Goal: Contribute content: Add original content to the website for others to see

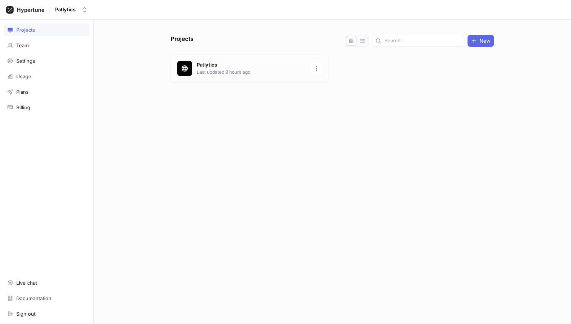
click at [216, 60] on div "Patlytics Last updated 9 hours ago" at bounding box center [250, 68] width 158 height 28
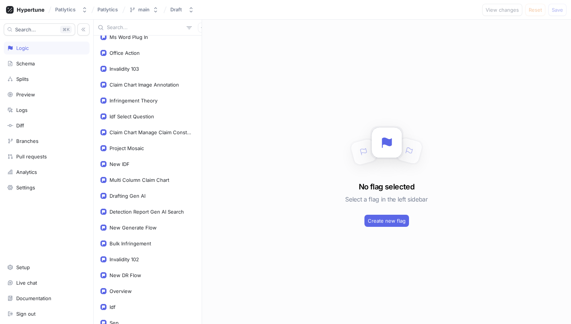
scroll to position [915, 0]
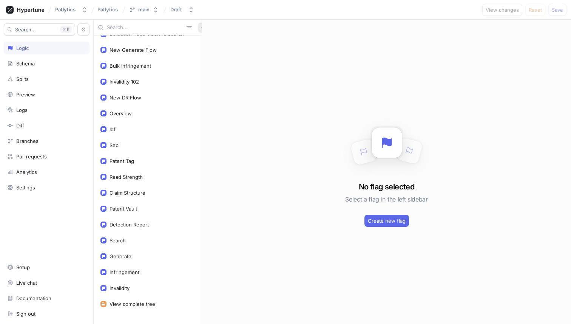
click at [201, 28] on icon "button" at bounding box center [202, 27] width 3 height 3
click at [209, 56] on p "Variable" at bounding box center [208, 55] width 19 height 8
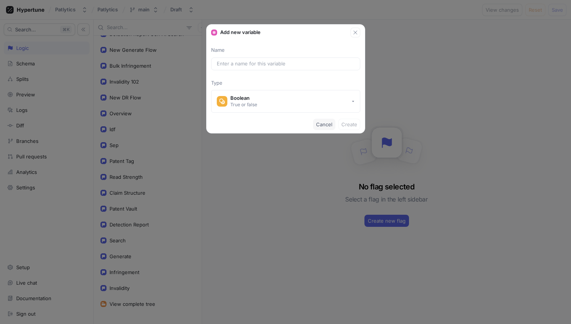
click at [329, 124] on span "Cancel" at bounding box center [324, 124] width 16 height 5
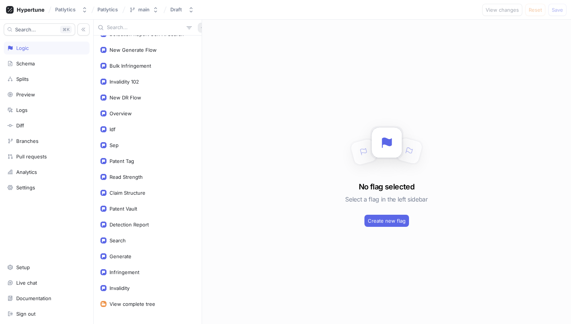
click at [201, 26] on icon "button" at bounding box center [203, 27] width 5 height 5
click at [201, 41] on p "Flag" at bounding box center [204, 43] width 10 height 8
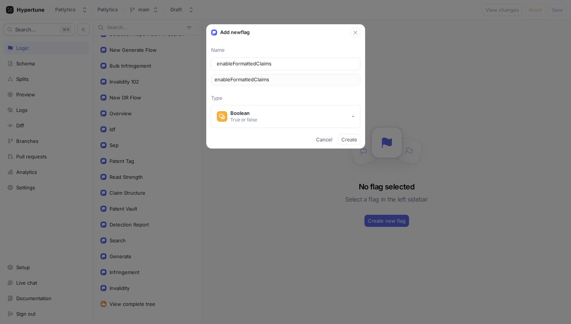
type input "E"
type input "e"
type input "En"
type input "en"
type input "Ena"
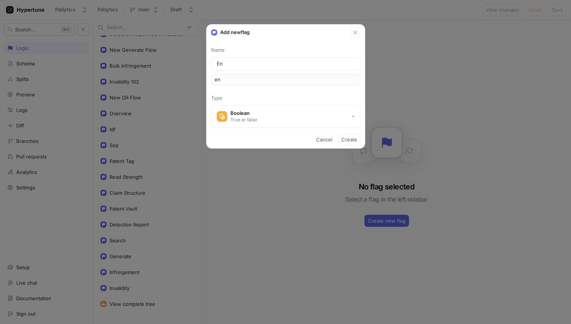
type input "ena"
type input "Enab"
type input "enab"
type input "Enabl"
type input "enabl"
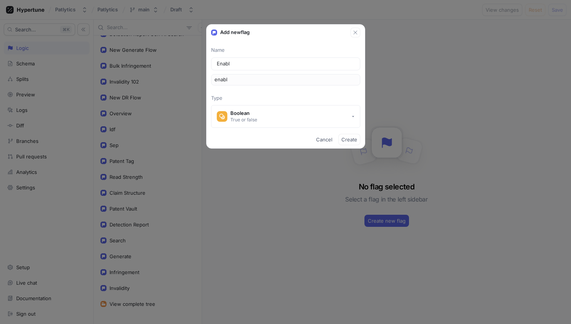
type input "Enable"
type input "enable"
type input "Enable F"
type input "enableF"
type input "Enable Fo"
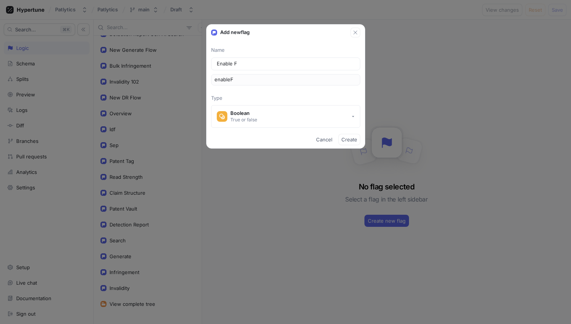
type input "enableFo"
type input "Enable For"
type input "enableFor"
type input "Enable Form"
type input "enableForm"
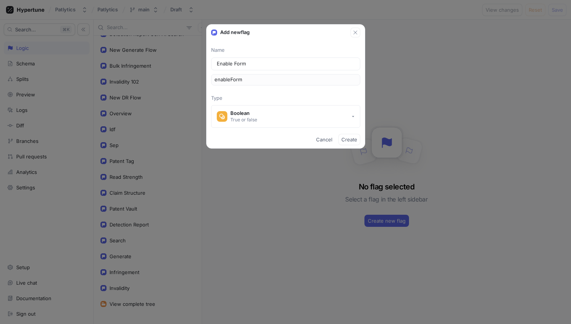
type input "Enable Forma"
type input "enableForma"
type input "Enable Format"
type input "enableFormat"
type input "Enable Formatt"
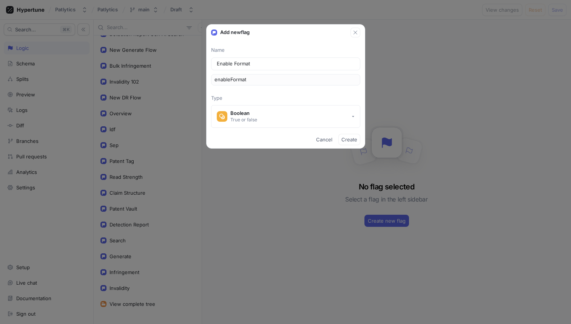
type input "enableFormatt"
type input "Enable Formatte"
type input "enableFormatte"
type input "Enable Formatted"
type input "enableFormatted"
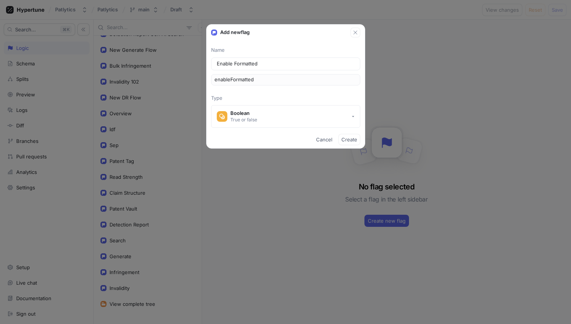
type input "Enable Formatted C"
type input "enableFormattedC"
type input "Enable Formatted Cl"
type input "enableFormattedCl"
type input "Enable Formatted Cla"
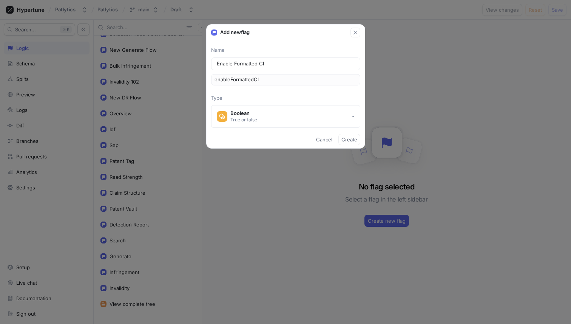
type input "enableFormattedCla"
type input "Enable Formatted Clai"
type input "enableFormattedClai"
type input "Enable Formatted Claim"
type input "enableFormattedClaim"
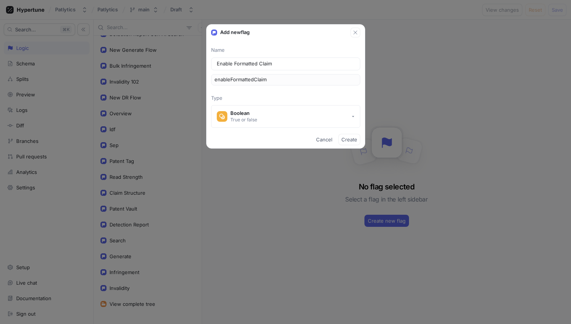
type input "Enable Formatted Claims"
type input "enableFormattedClaims"
type input "Enable Formatted Claims"
click at [344, 141] on span "Create" at bounding box center [349, 139] width 16 height 5
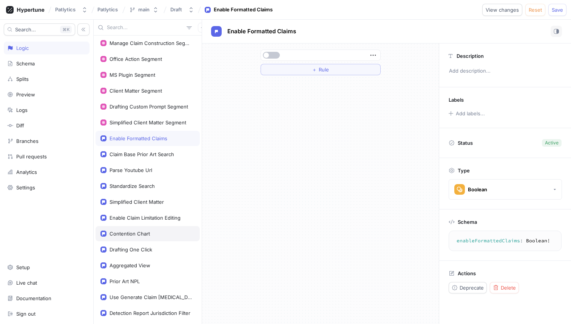
scroll to position [296, 0]
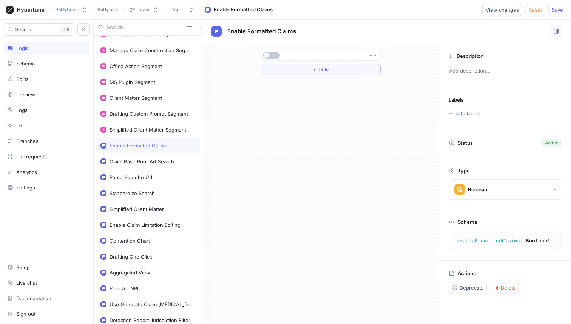
click at [375, 55] on icon "button" at bounding box center [373, 55] width 8 height 8
click at [334, 108] on div "＋ Rule" at bounding box center [320, 183] width 237 height 280
click at [556, 10] on span "Save" at bounding box center [557, 10] width 11 height 5
